Goal: Task Accomplishment & Management: Complete application form

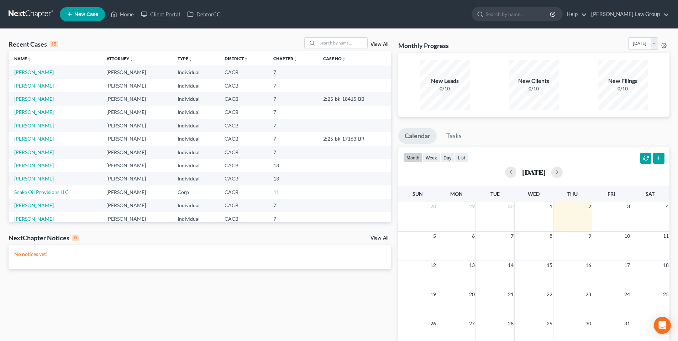
click at [90, 15] on span "New Case" at bounding box center [86, 14] width 24 height 5
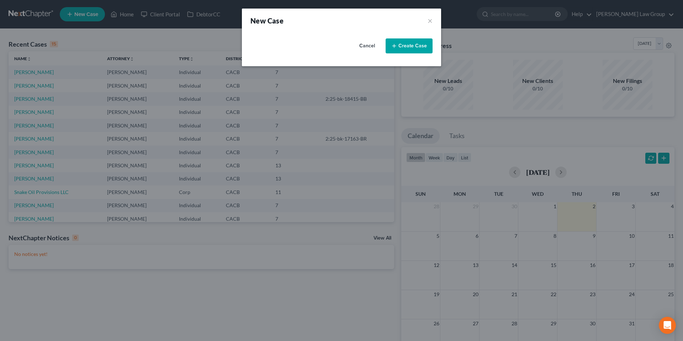
select select "7"
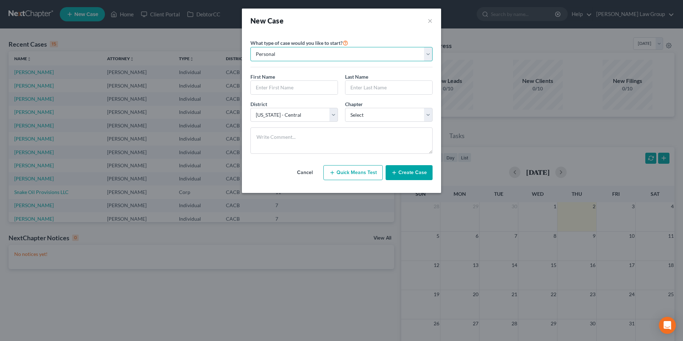
click at [428, 56] on select "Personal Business" at bounding box center [341, 54] width 182 height 14
click at [250, 47] on select "Personal Business" at bounding box center [341, 54] width 182 height 14
click at [295, 90] on input "text" at bounding box center [294, 88] width 87 height 14
type input "[PERSON_NAME]"
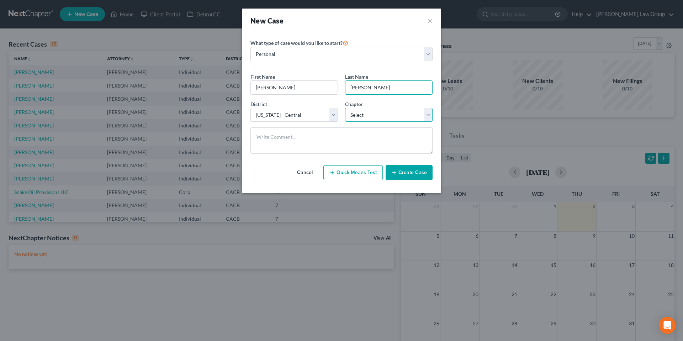
click at [426, 113] on select "Select 7 11 12 13" at bounding box center [389, 115] width 88 height 14
select select "0"
click at [345, 108] on select "Select 7 11 12 13" at bounding box center [389, 115] width 88 height 14
click at [412, 173] on button "Create Case" at bounding box center [409, 172] width 47 height 15
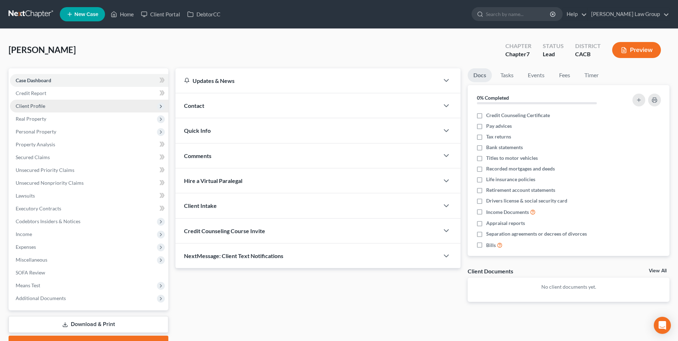
click at [34, 106] on span "Client Profile" at bounding box center [31, 106] width 30 height 6
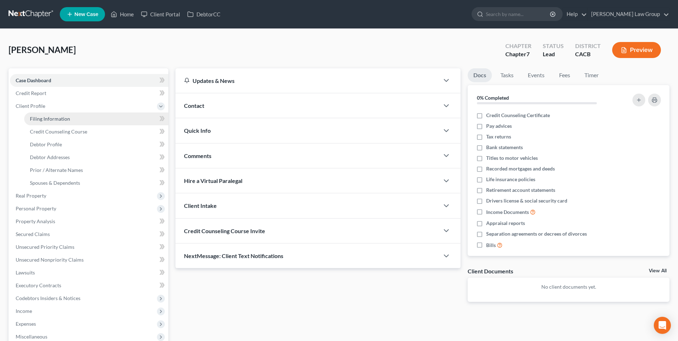
click at [62, 119] on span "Filing Information" at bounding box center [50, 119] width 40 height 6
select select "1"
select select "0"
select select "7"
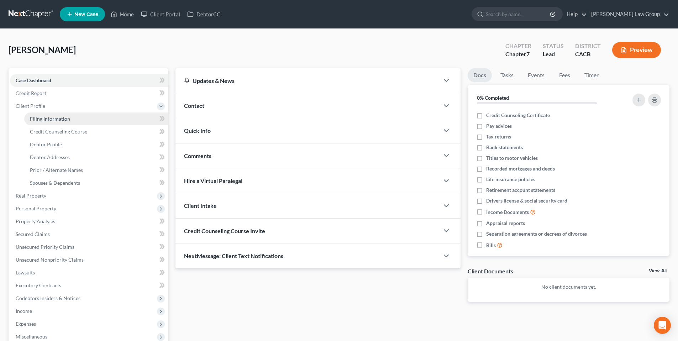
select select "4"
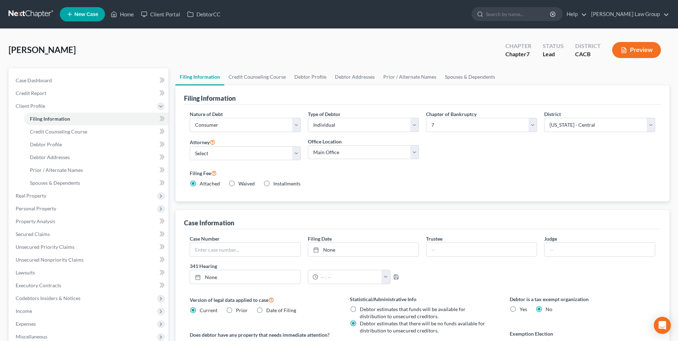
drag, startPoint x: 677, startPoint y: 43, endPoint x: 675, endPoint y: 54, distance: 11.6
click at [675, 54] on div "[PERSON_NAME] Upgraded Chapter Chapter 7 Status Lead District CACB Preview Peti…" at bounding box center [339, 243] width 678 height 428
click at [415, 127] on select "Select Individual Joint" at bounding box center [363, 125] width 111 height 14
select select "1"
click at [308, 118] on select "Select Individual Joint" at bounding box center [363, 125] width 111 height 14
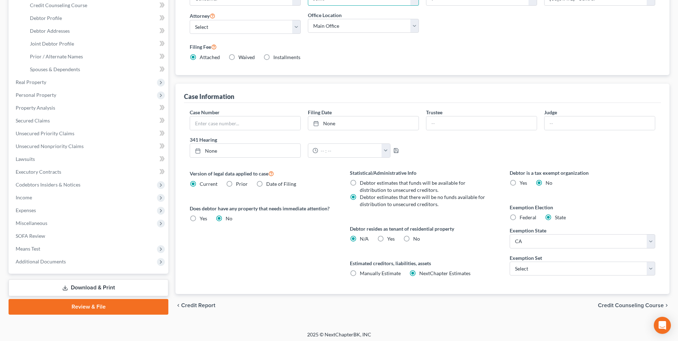
scroll to position [129, 0]
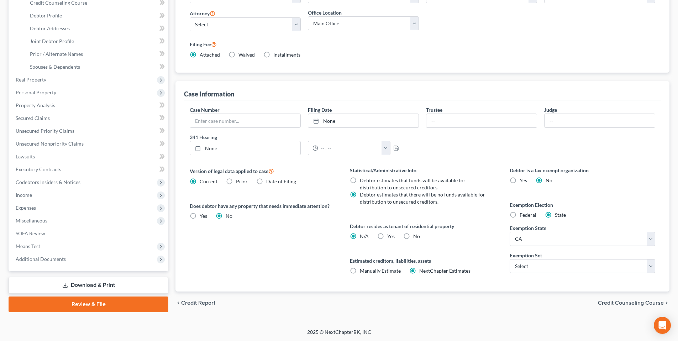
click at [387, 235] on label "Yes Yes" at bounding box center [390, 236] width 7 height 7
click at [390, 235] on input "Yes Yes" at bounding box center [392, 235] width 5 height 5
radio input "true"
radio input "false"
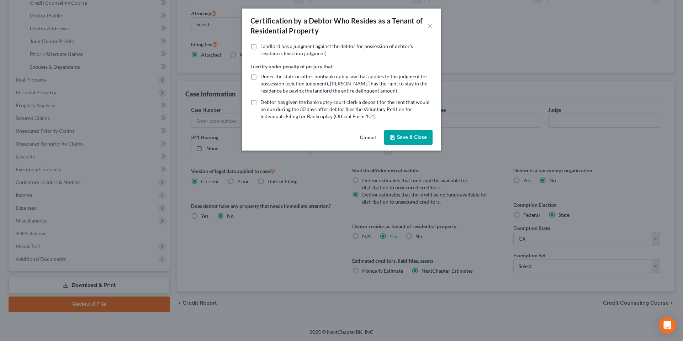
click at [400, 134] on button "Save & Close" at bounding box center [408, 137] width 48 height 15
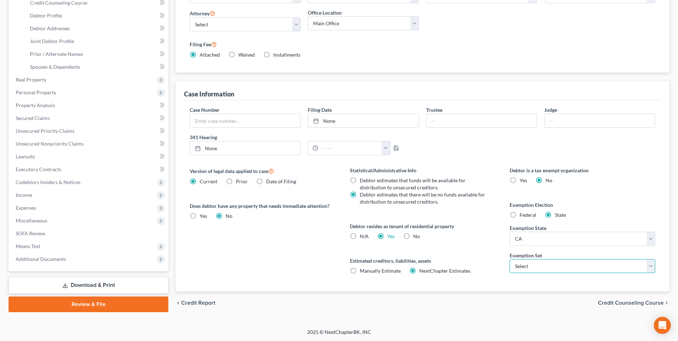
click at [650, 268] on select "Select 703 704" at bounding box center [582, 266] width 146 height 14
select select "0"
click at [509, 259] on select "Select 703 704" at bounding box center [582, 266] width 146 height 14
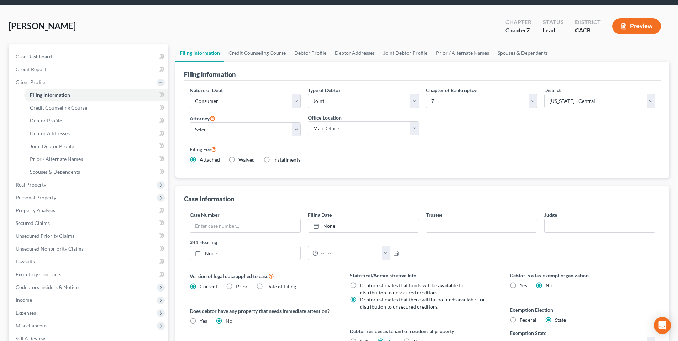
scroll to position [22, 0]
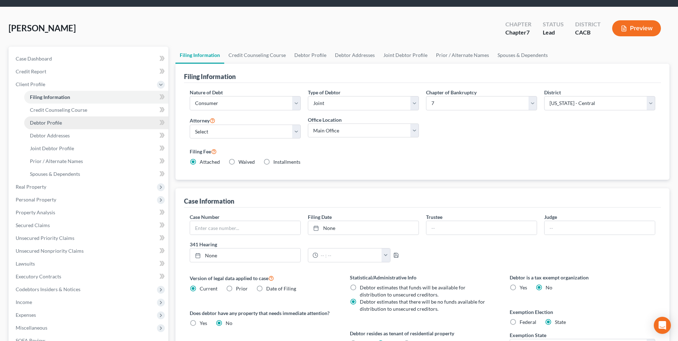
click at [52, 122] on span "Debtor Profile" at bounding box center [46, 123] width 32 height 6
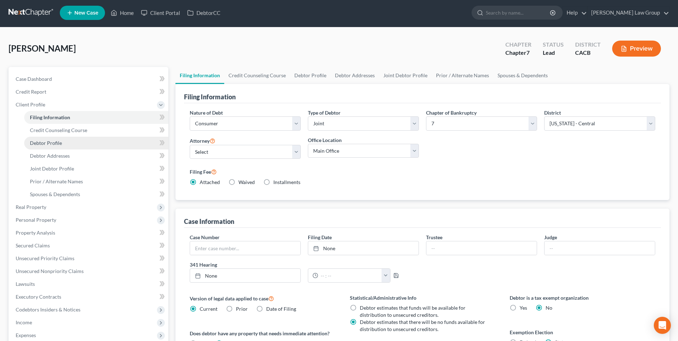
select select "1"
select select "0"
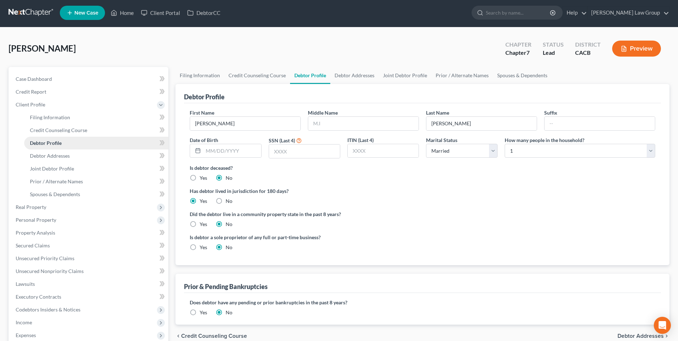
scroll to position [0, 0]
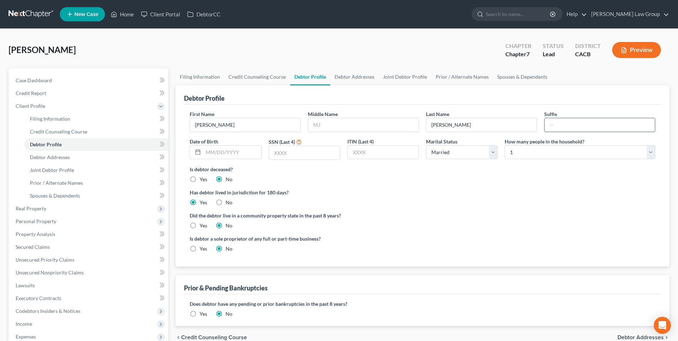
click at [563, 125] on input "text" at bounding box center [599, 125] width 110 height 14
click at [638, 121] on input "text" at bounding box center [599, 125] width 110 height 14
type input "Jr."
click at [660, 14] on link "[PERSON_NAME] Law Group" at bounding box center [627, 14] width 81 height 13
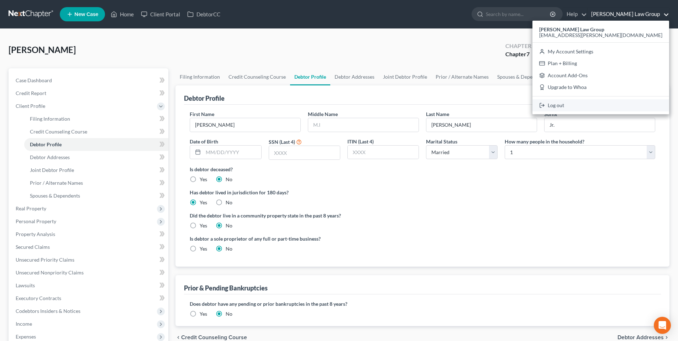
click at [609, 106] on link "Log out" at bounding box center [600, 105] width 137 height 12
